Goal: Information Seeking & Learning: Learn about a topic

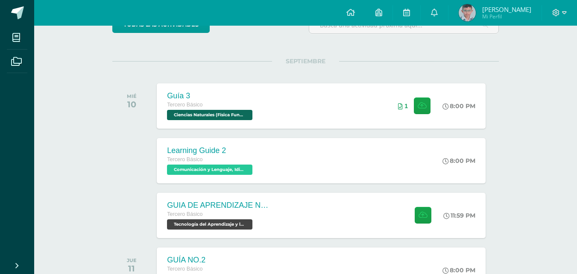
scroll to position [128, 0]
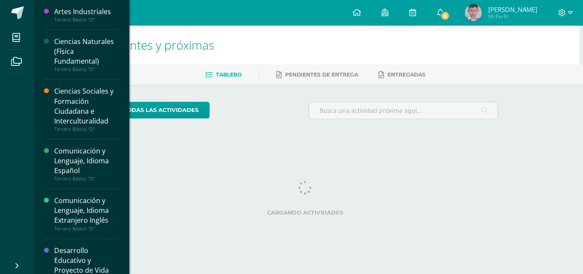
scroll to position [412, 0]
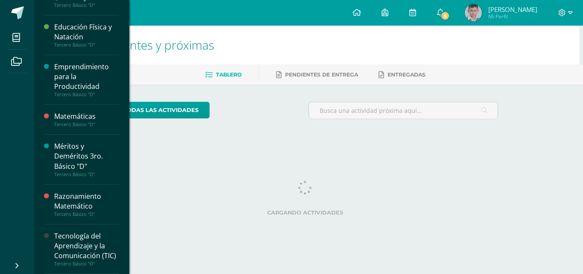
click at [72, 231] on div "Tecnología del Aprendizaje y la Comunicación (TIC)" at bounding box center [86, 245] width 65 height 29
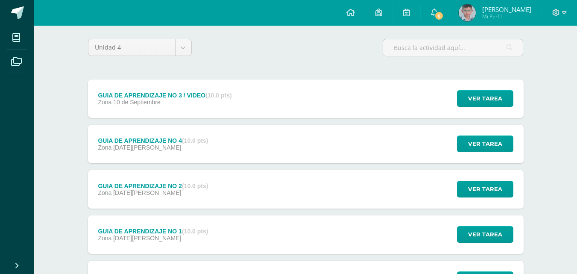
scroll to position [64, 0]
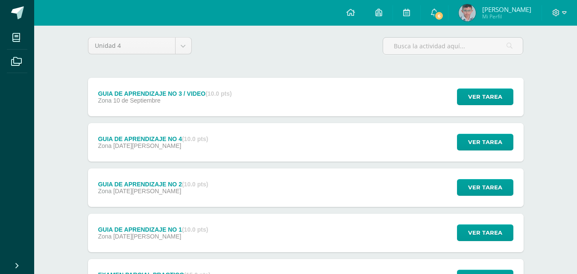
click at [272, 104] on div "GUIA DE APRENDIZAJE NO 3 / VIDEO (10.0 pts) Zona [DATE] Ver tarea GUIA DE APREN…" at bounding box center [305, 97] width 435 height 38
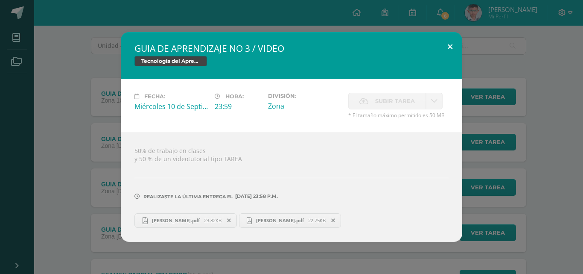
click at [452, 47] on button at bounding box center [450, 46] width 24 height 29
